Goal: Information Seeking & Learning: Learn about a topic

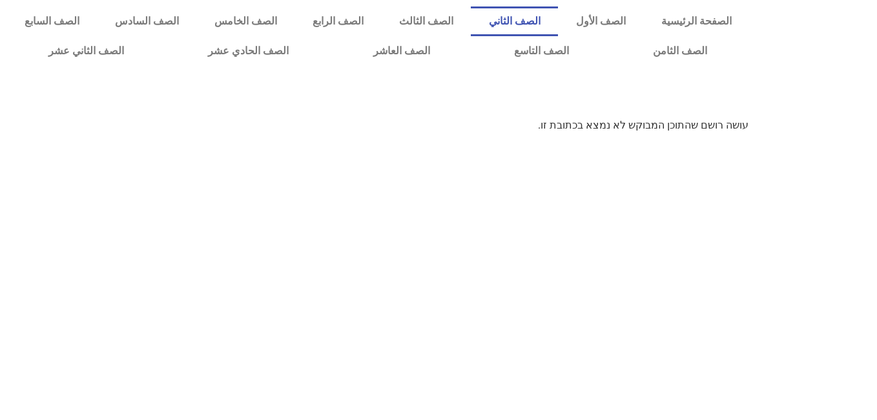
click at [558, 26] on link "الصف الثاني" at bounding box center [514, 21] width 87 height 30
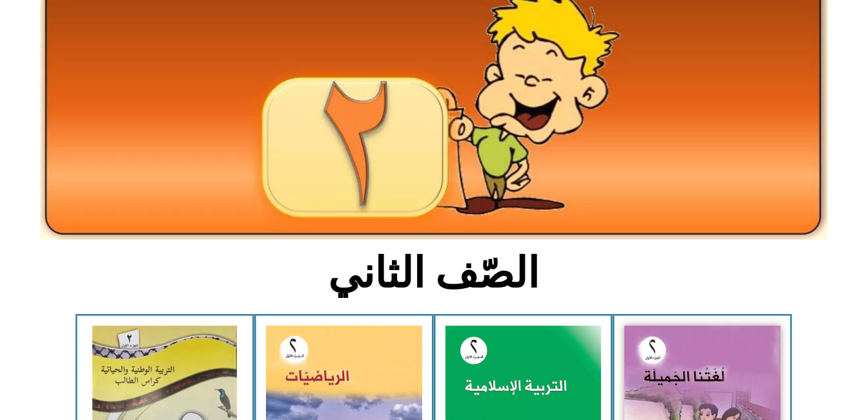
scroll to position [103, 0]
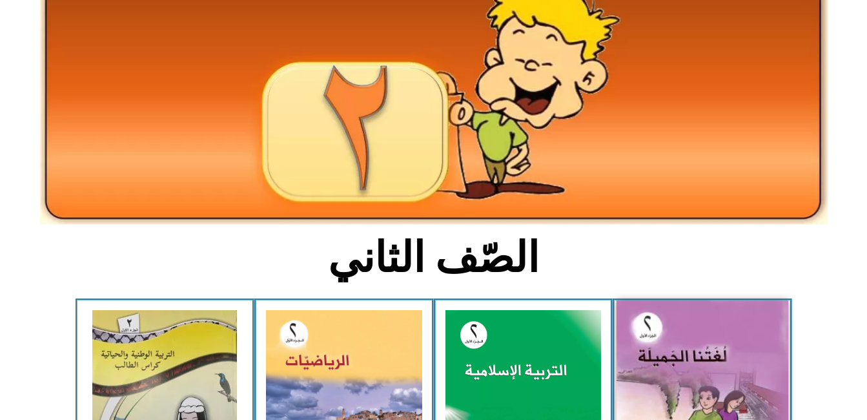
click at [718, 344] on img at bounding box center [703, 406] width 172 height 212
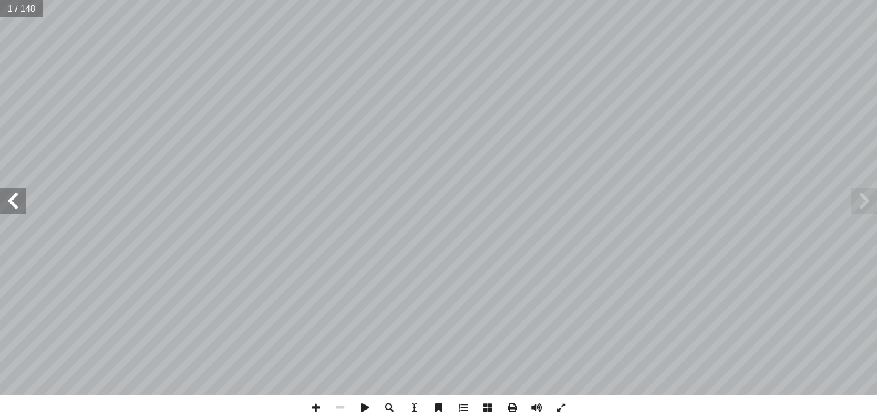
click at [7, 190] on span at bounding box center [13, 201] width 26 height 26
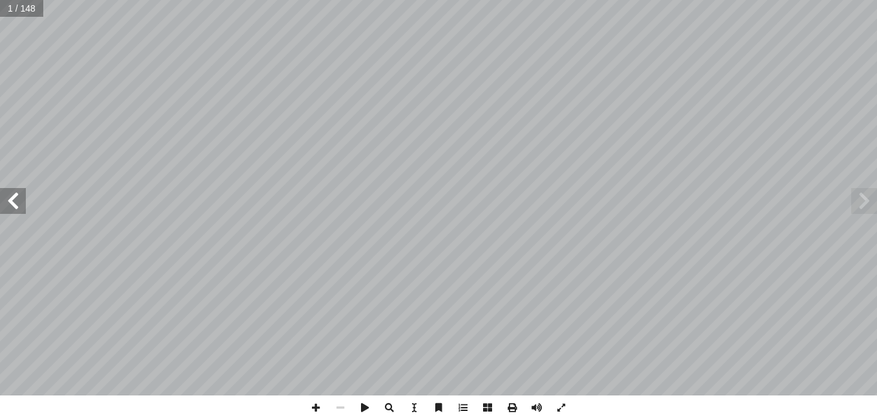
click at [7, 190] on span at bounding box center [13, 201] width 26 height 26
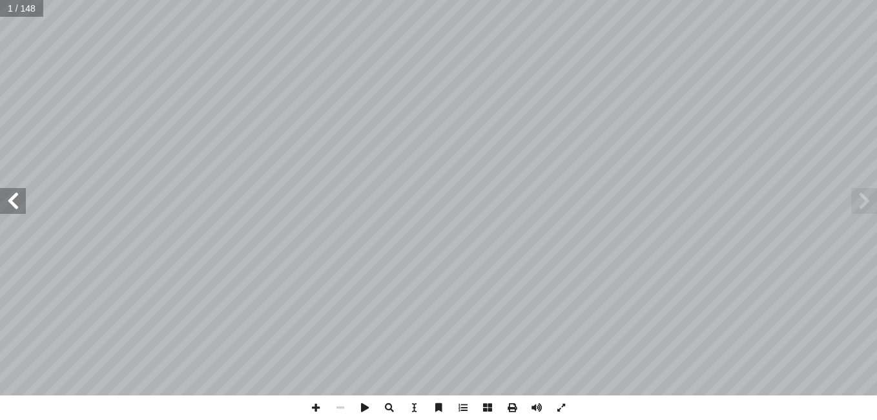
click at [7, 190] on span at bounding box center [13, 201] width 26 height 26
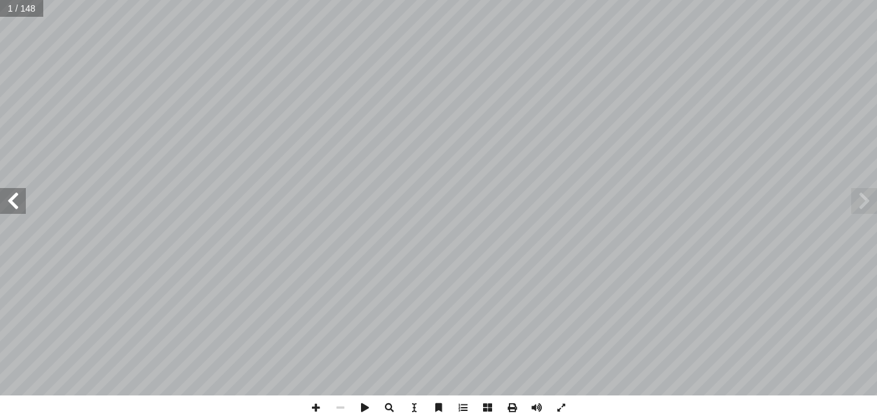
click at [7, 190] on span at bounding box center [13, 201] width 26 height 26
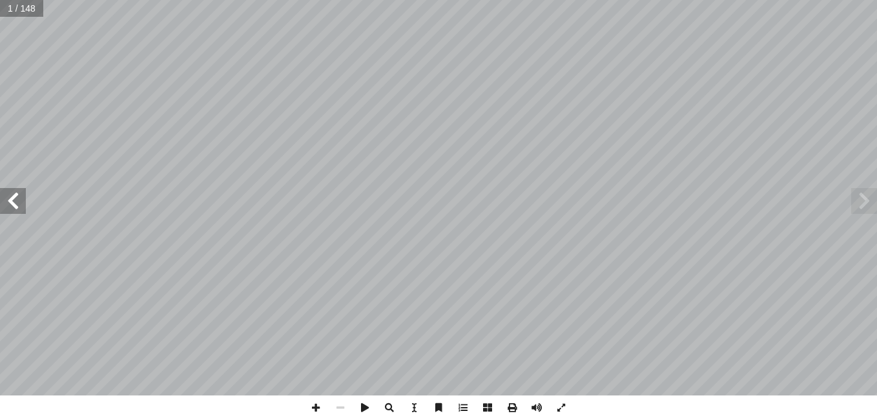
click at [7, 190] on span at bounding box center [13, 201] width 26 height 26
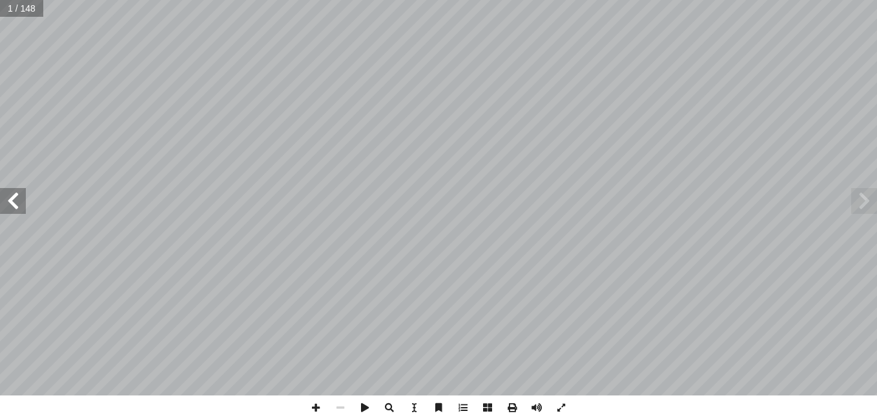
click at [7, 190] on span at bounding box center [13, 201] width 26 height 26
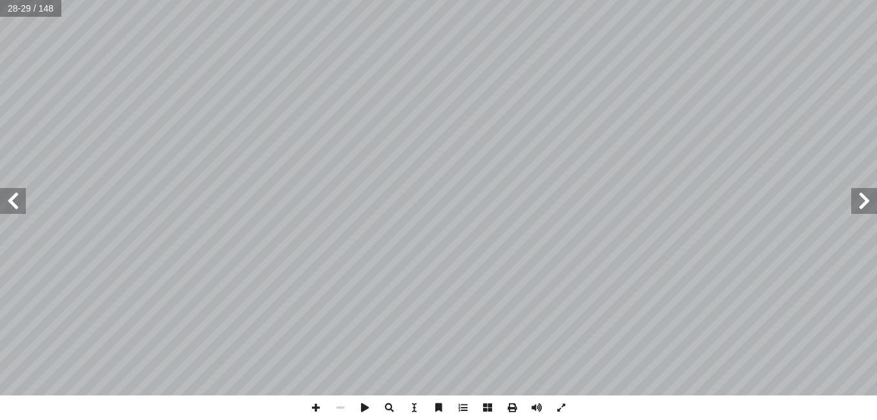
click at [7, 190] on span at bounding box center [13, 201] width 26 height 26
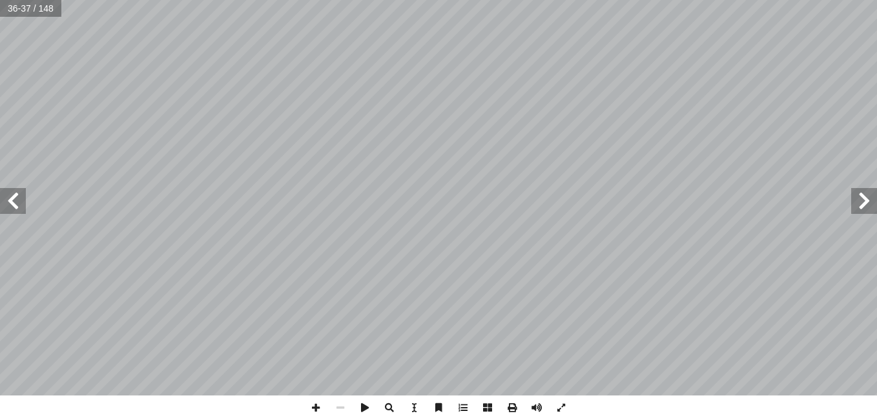
click at [7, 190] on span at bounding box center [13, 201] width 26 height 26
click at [314, 404] on span at bounding box center [315, 407] width 25 height 25
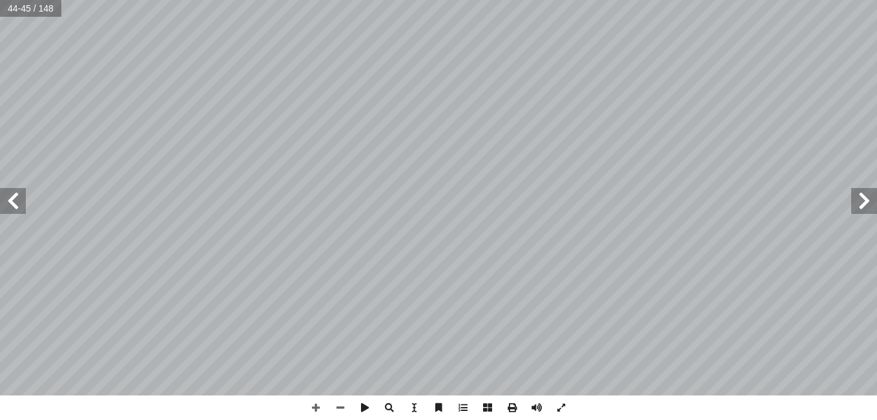
click at [13, 203] on span at bounding box center [13, 201] width 26 height 26
click at [340, 406] on span at bounding box center [340, 407] width 25 height 25
